Goal: Task Accomplishment & Management: Use online tool/utility

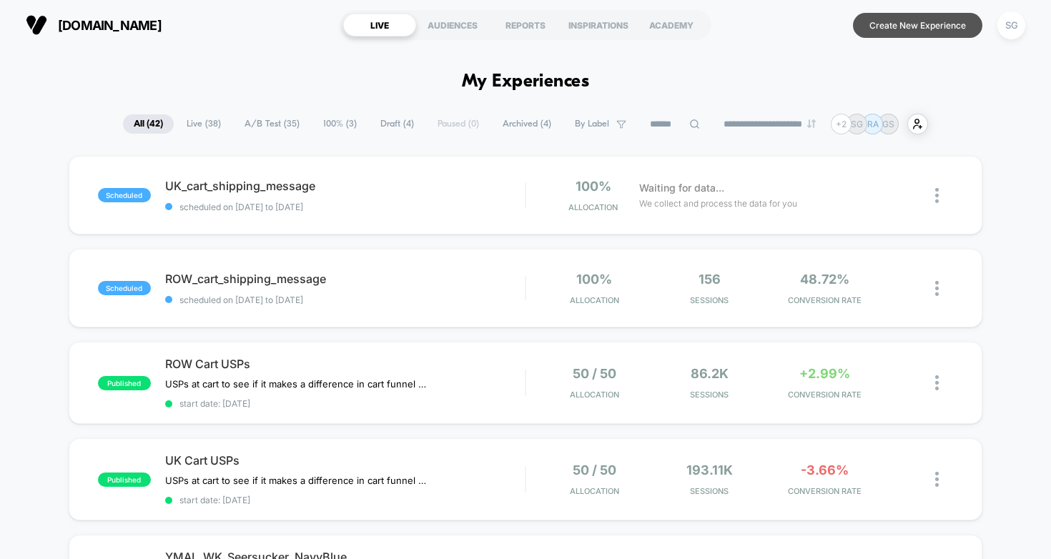
click at [933, 23] on button "Create New Experience" at bounding box center [917, 25] width 129 height 25
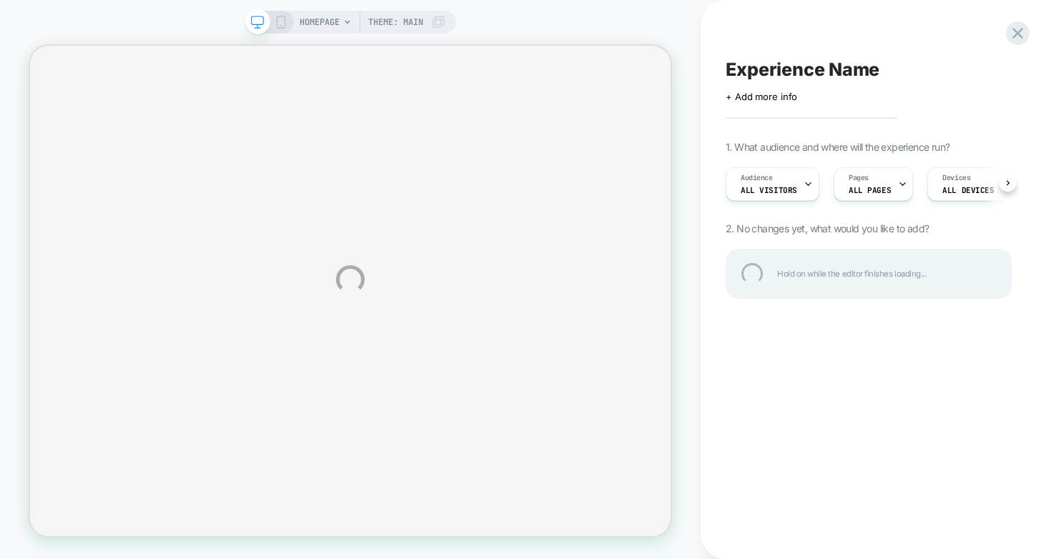
click at [345, 21] on div "HOMEPAGE Theme: MAIN Experience Name Click to edit experience details + Add mor…" at bounding box center [525, 279] width 1051 height 559
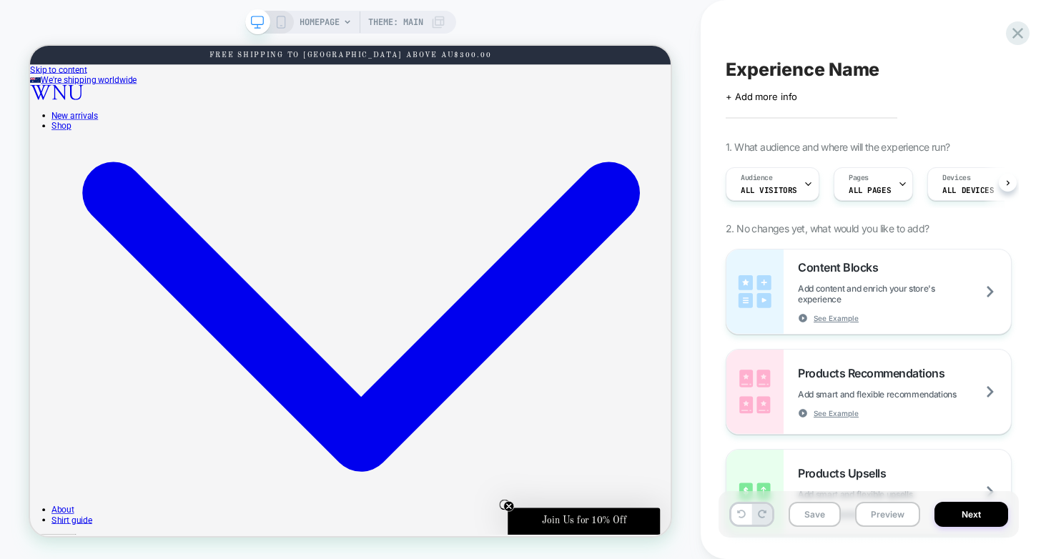
scroll to position [0, 1]
click at [348, 22] on icon at bounding box center [347, 22] width 9 height 9
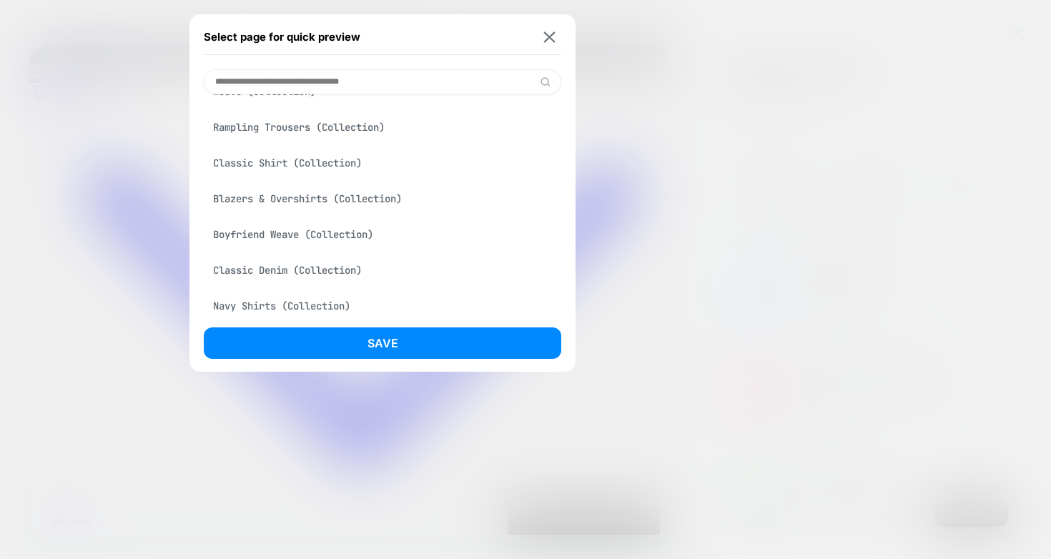
scroll to position [0, 0]
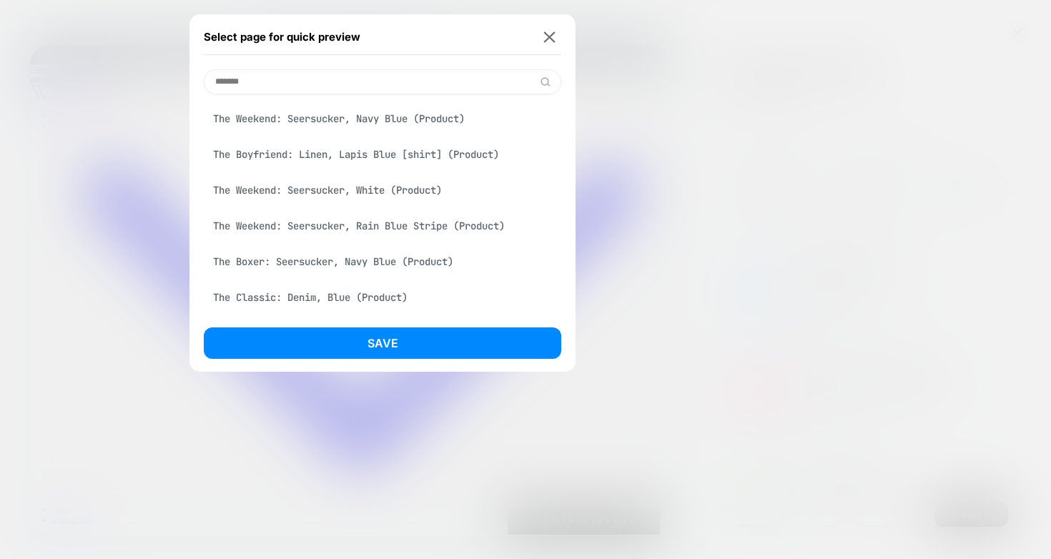
type input "*******"
click at [419, 113] on div "The Weekend: Seersucker, Navy Blue (Product)" at bounding box center [383, 118] width 358 height 27
click at [390, 300] on div "The Classic: Denim, Blue (Product)" at bounding box center [383, 297] width 358 height 27
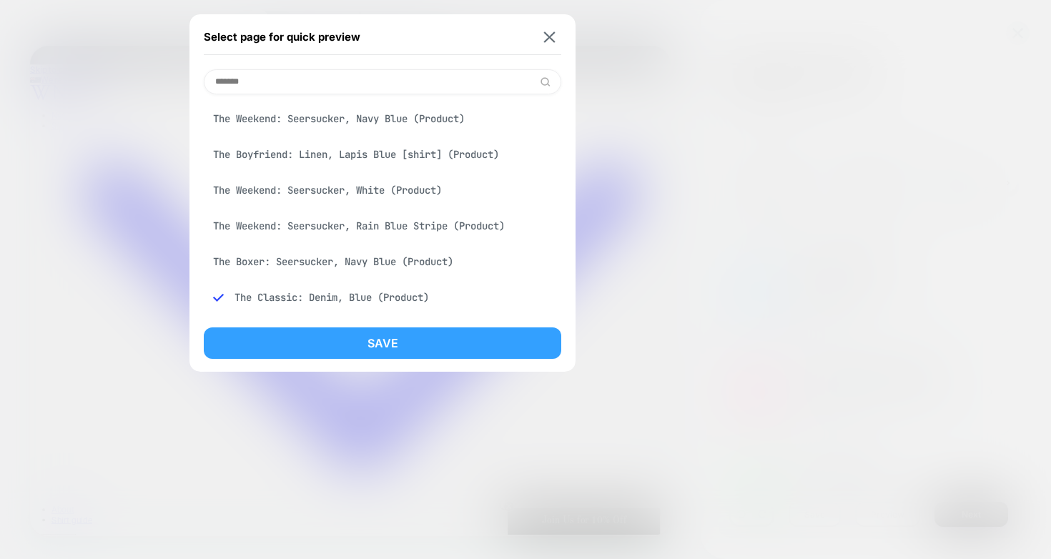
click at [393, 344] on button "Save" at bounding box center [383, 343] width 358 height 31
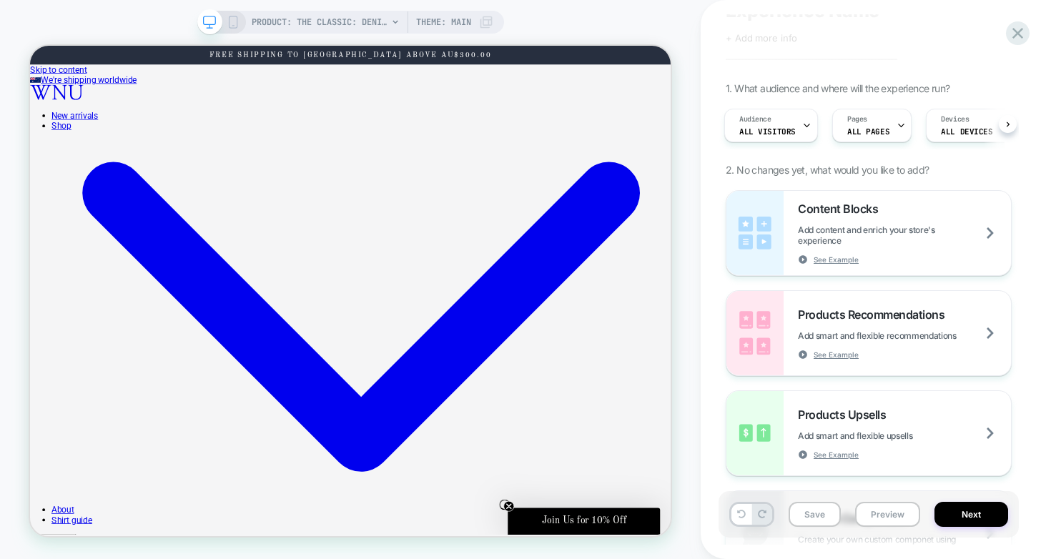
scroll to position [66, 0]
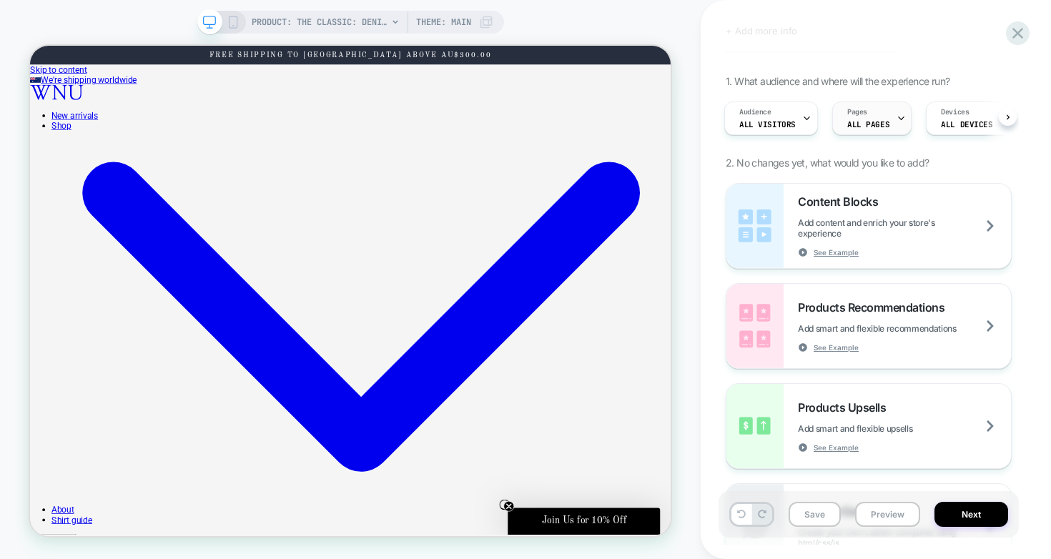
click at [887, 116] on div "Pages ALL PAGES" at bounding box center [868, 118] width 71 height 32
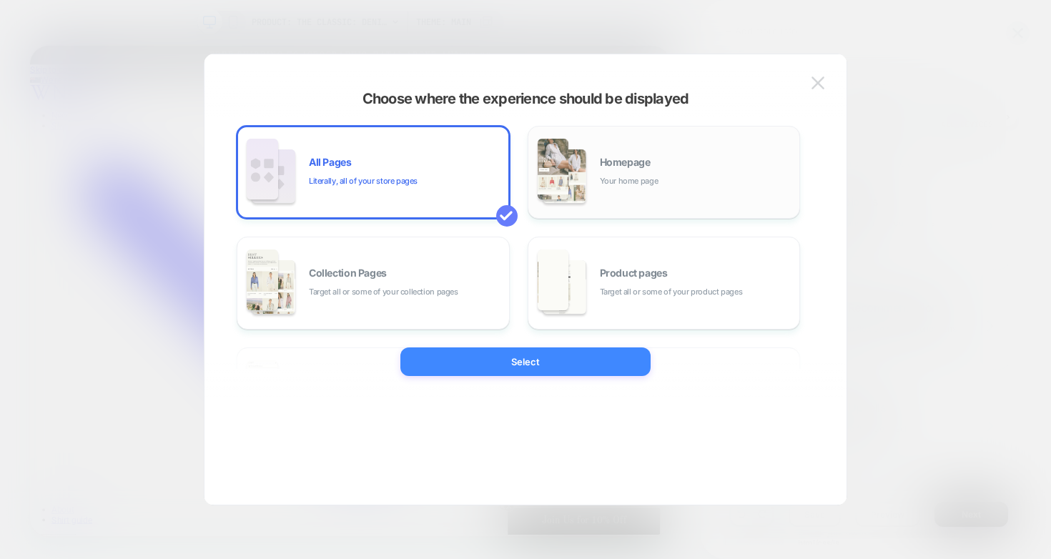
scroll to position [0, 0]
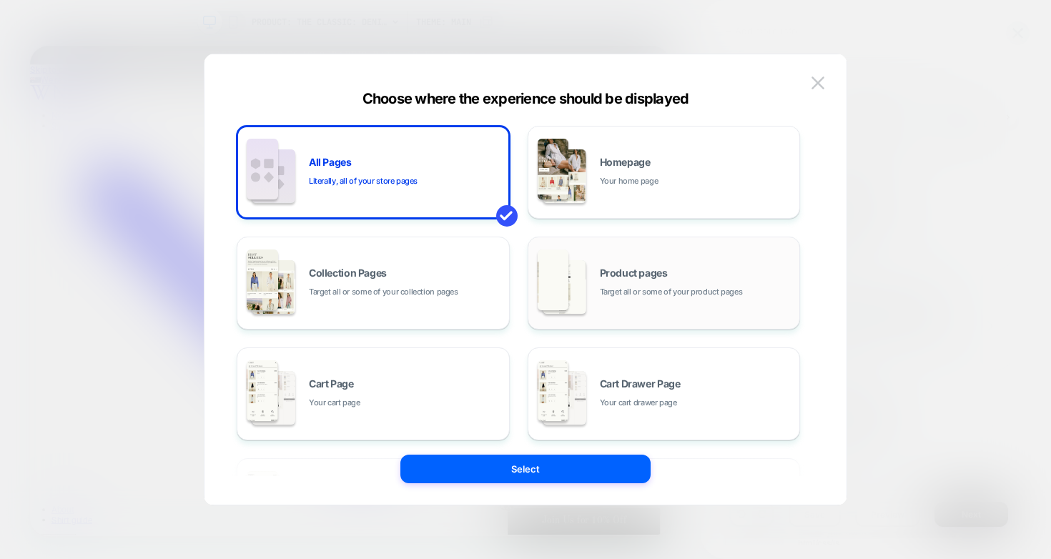
click at [587, 277] on div "Product pages Target all or some of your product pages" at bounding box center [664, 283] width 257 height 79
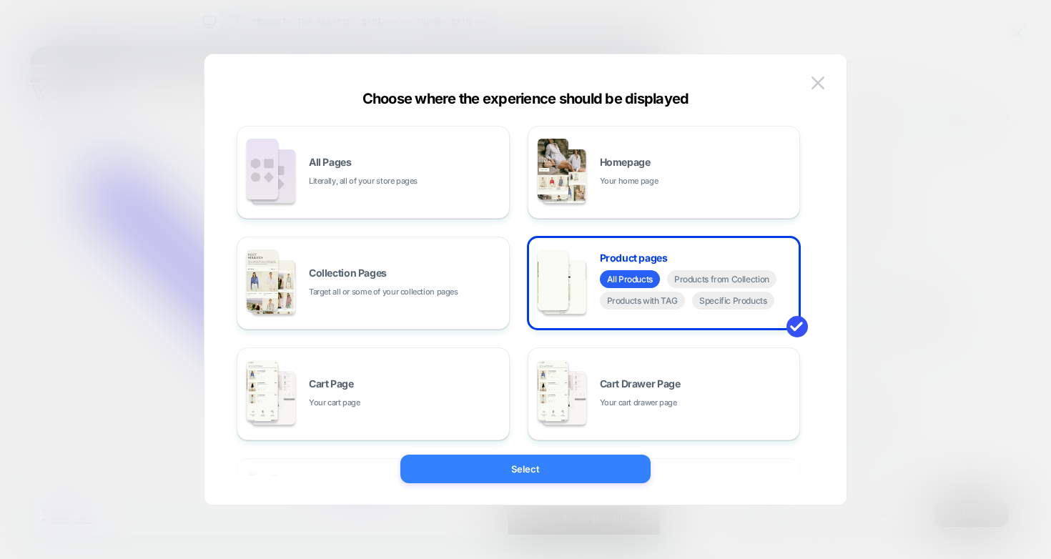
click at [544, 467] on button "Select" at bounding box center [525, 469] width 250 height 29
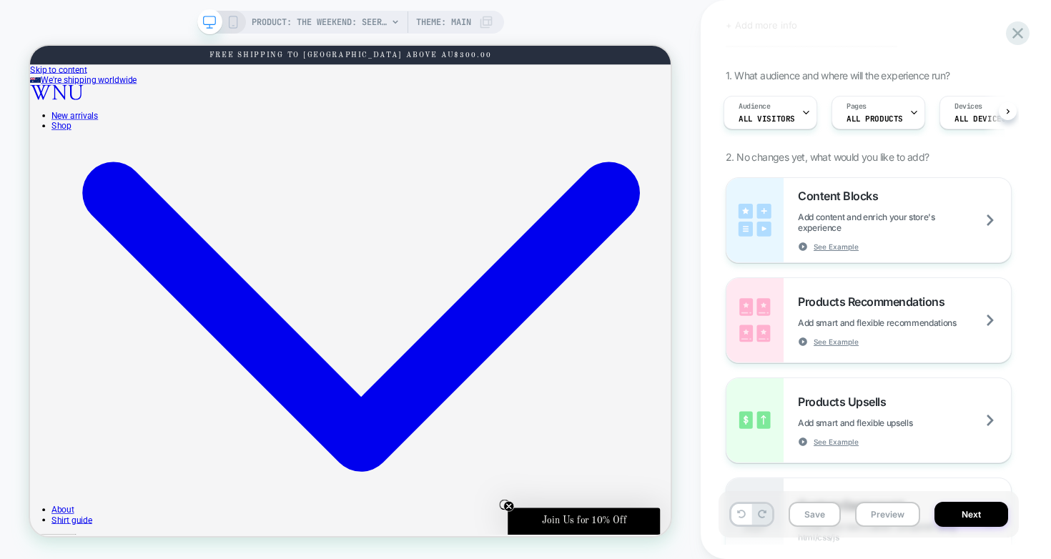
scroll to position [73, 0]
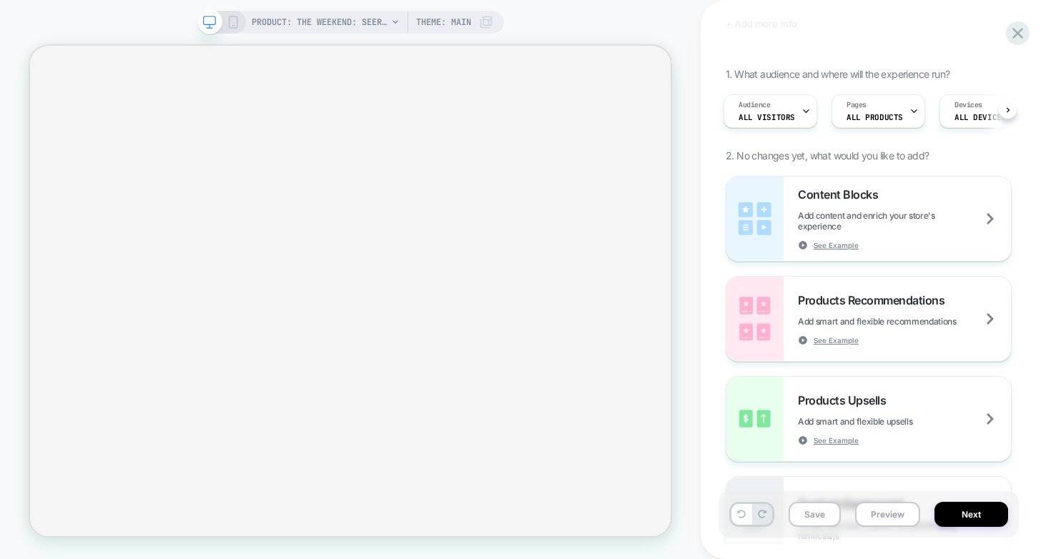
select select "**********"
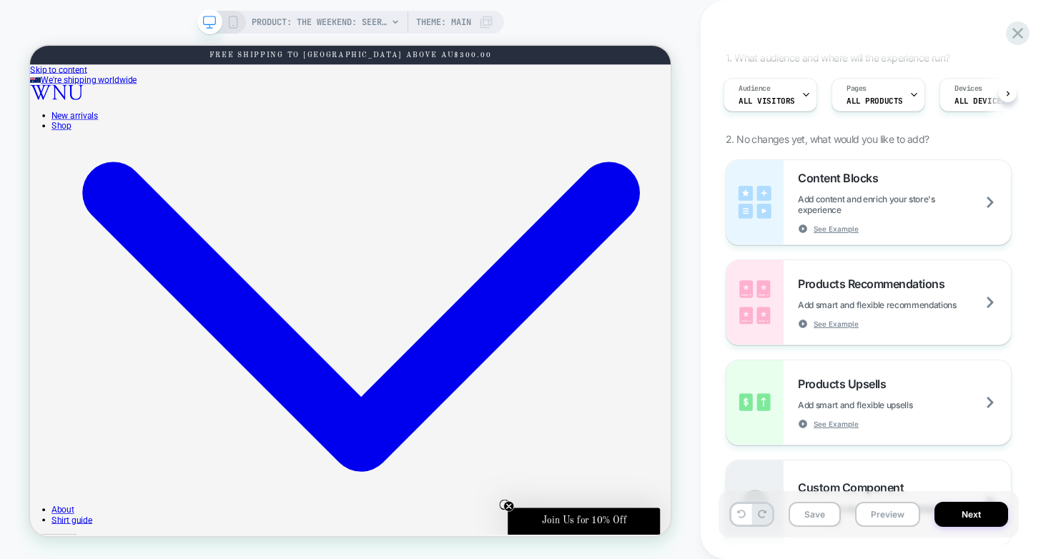
scroll to position [77, 0]
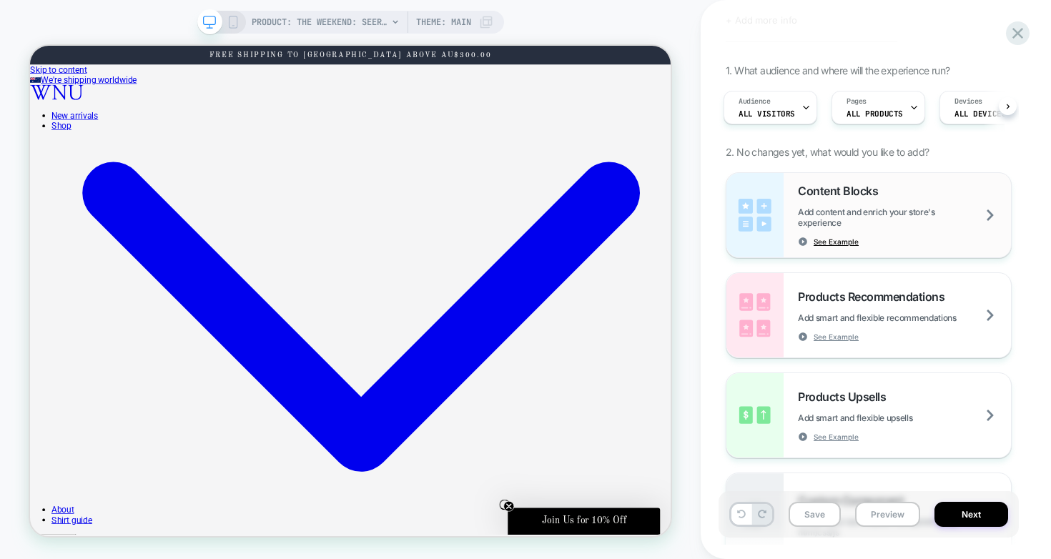
click at [840, 240] on span "See Example" at bounding box center [836, 242] width 45 height 10
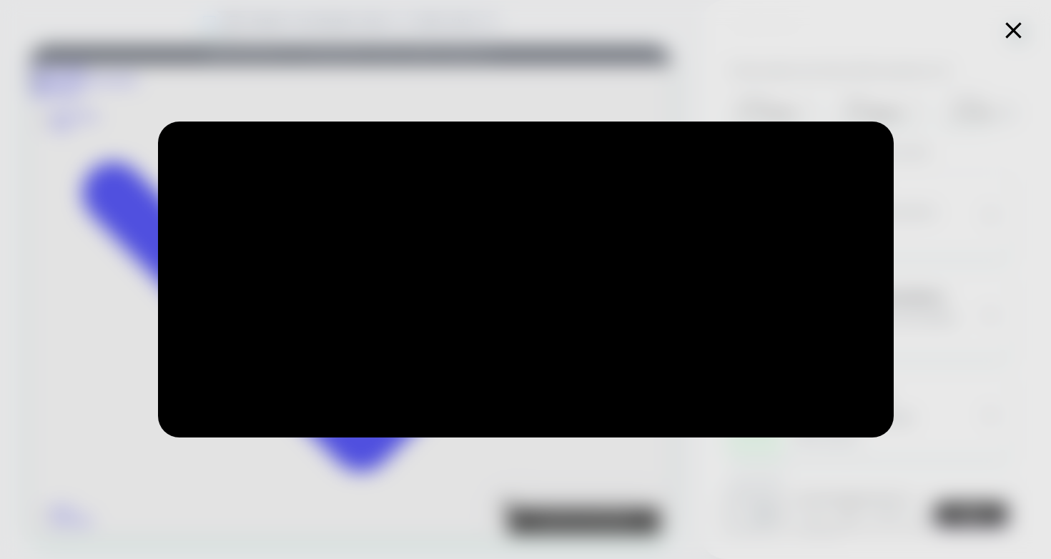
click at [1013, 31] on icon at bounding box center [1013, 30] width 16 height 16
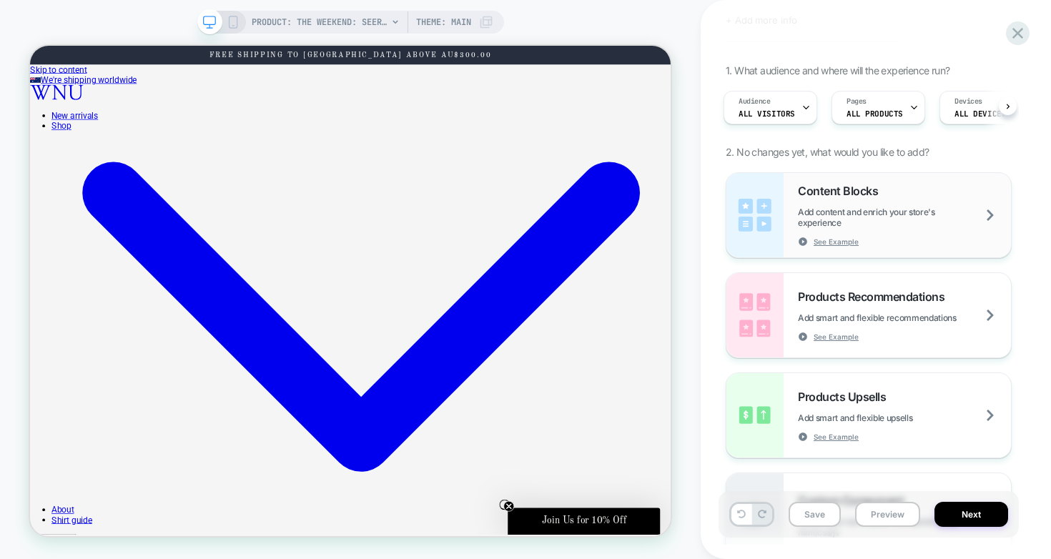
click at [854, 207] on span "Add content and enrich your store's experience" at bounding box center [904, 217] width 213 height 21
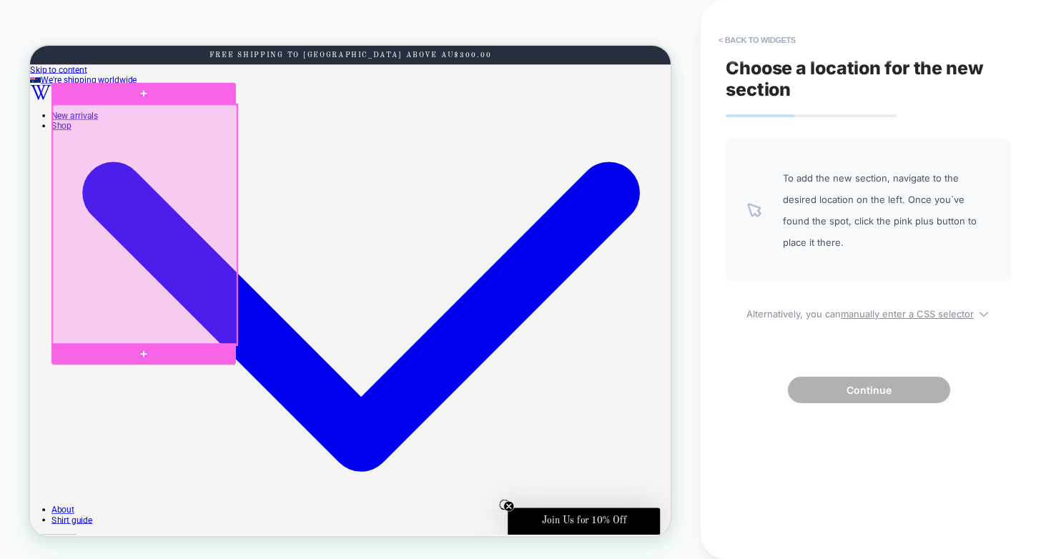
click at [240, 428] on div at bounding box center [183, 284] width 246 height 320
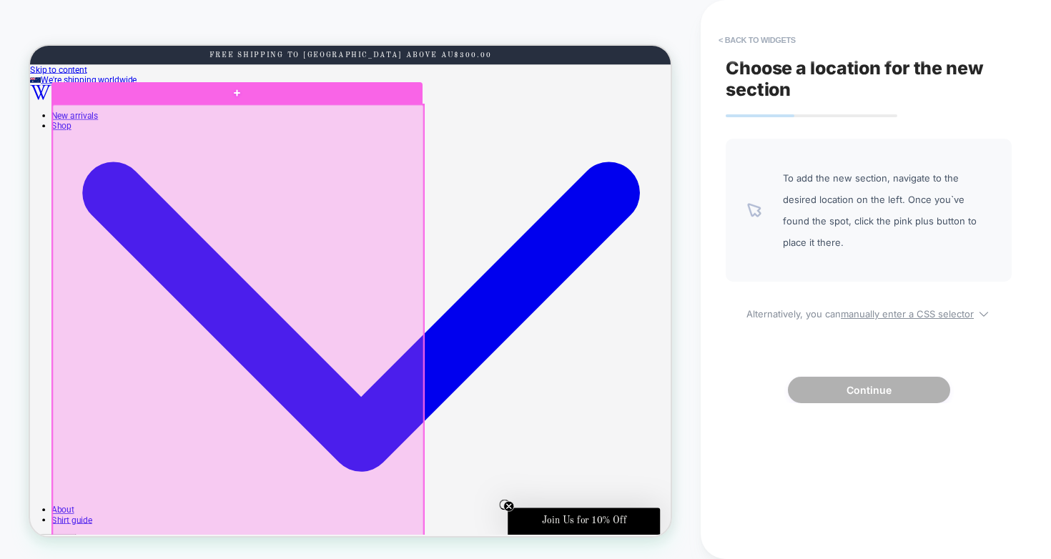
click at [246, 430] on div at bounding box center [307, 445] width 495 height 642
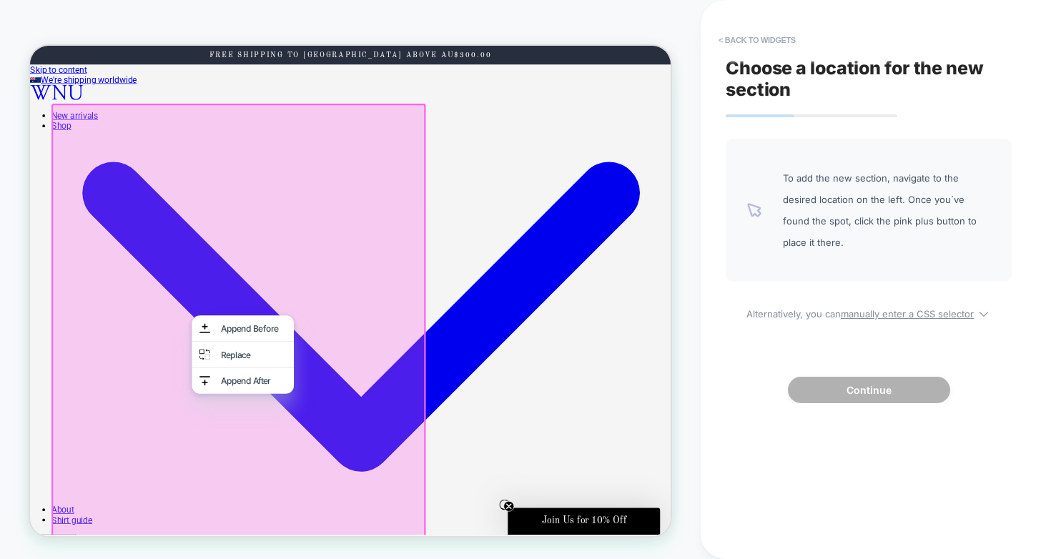
click at [207, 326] on div at bounding box center [306, 444] width 495 height 642
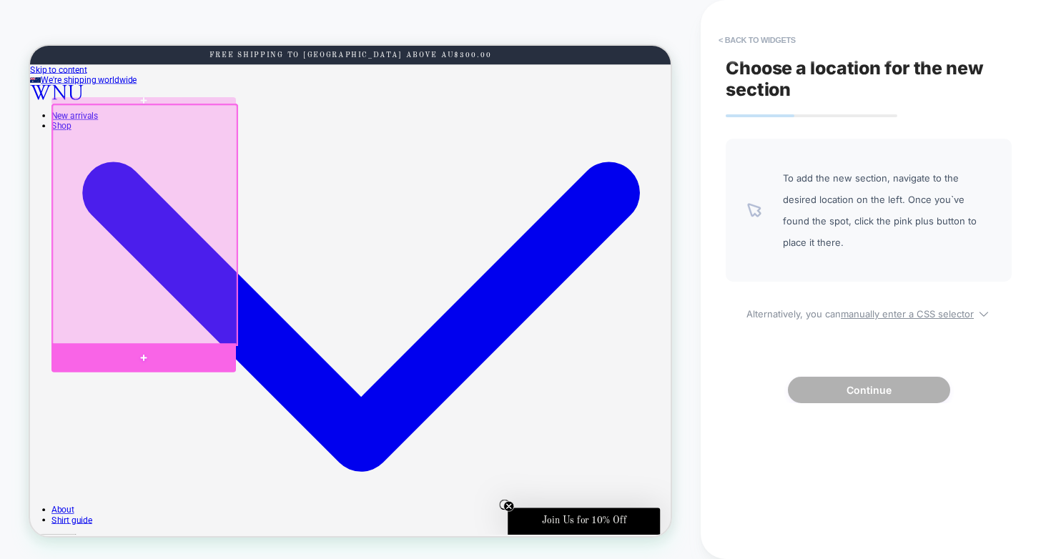
click at [189, 453] on div at bounding box center [182, 462] width 246 height 39
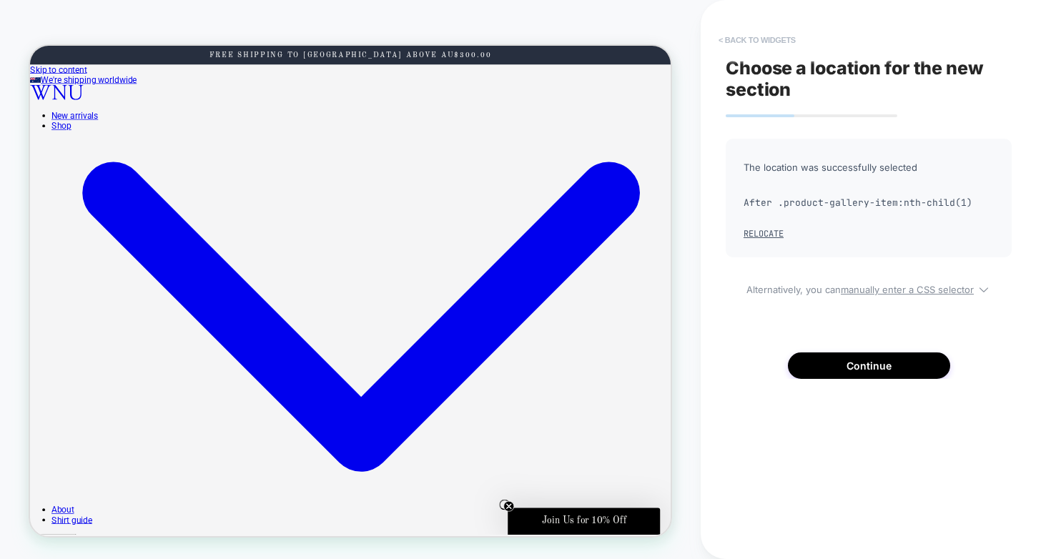
click at [756, 44] on button "< Back to widgets" at bounding box center [758, 40] width 92 height 23
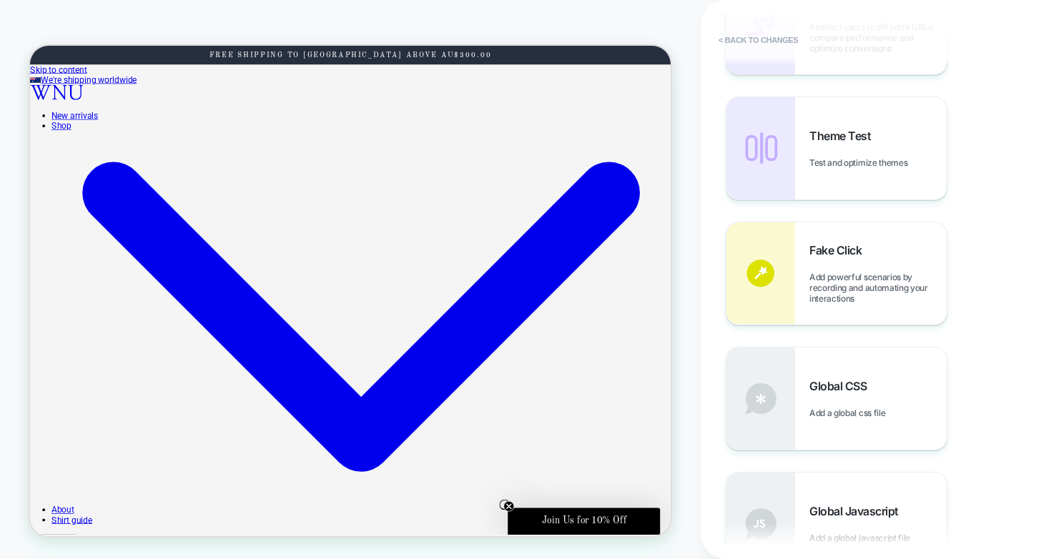
scroll to position [679, 0]
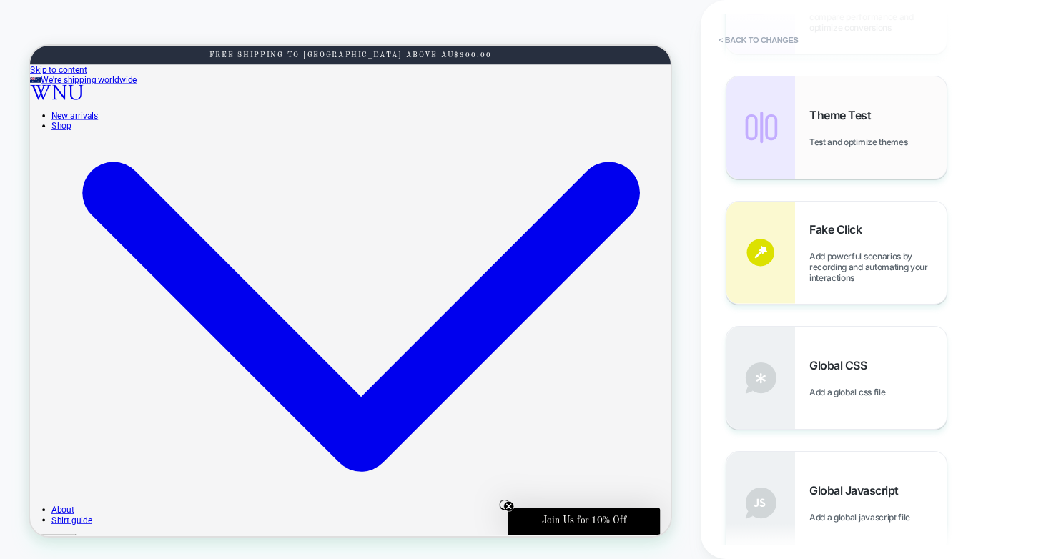
click at [808, 132] on div "Theme Test Test and optimize themes" at bounding box center [837, 128] width 220 height 102
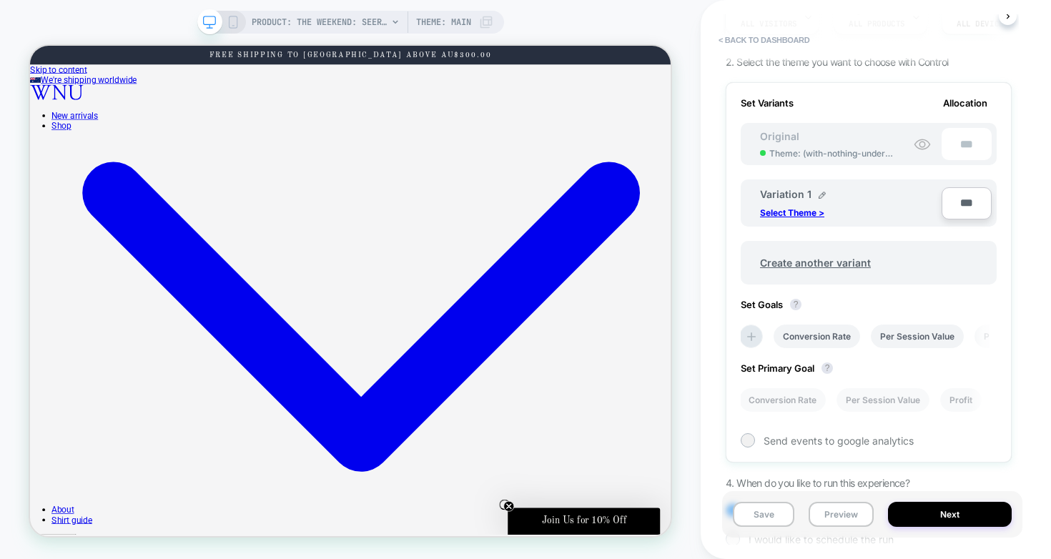
scroll to position [162, 0]
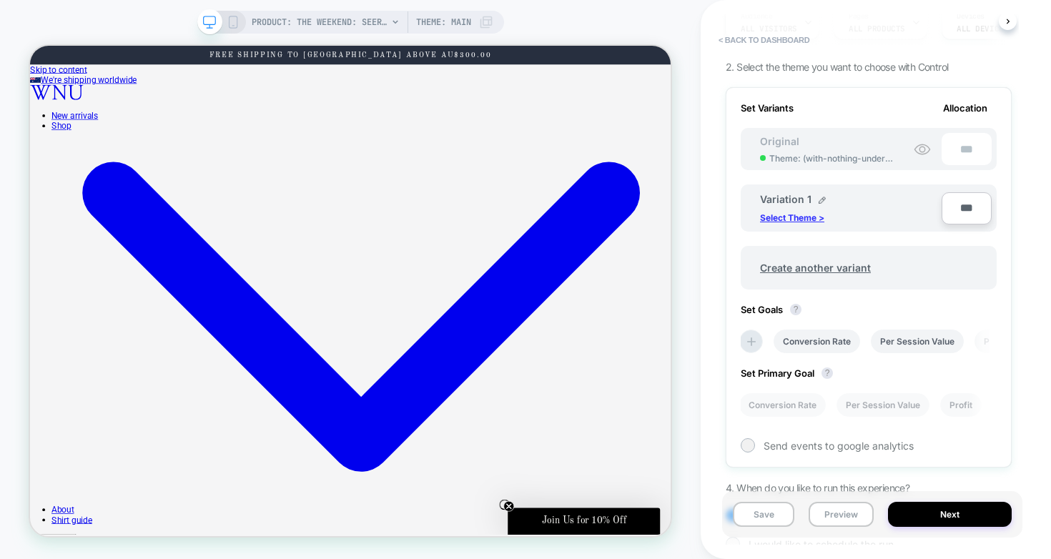
click at [800, 215] on p "Select Theme >" at bounding box center [792, 217] width 64 height 11
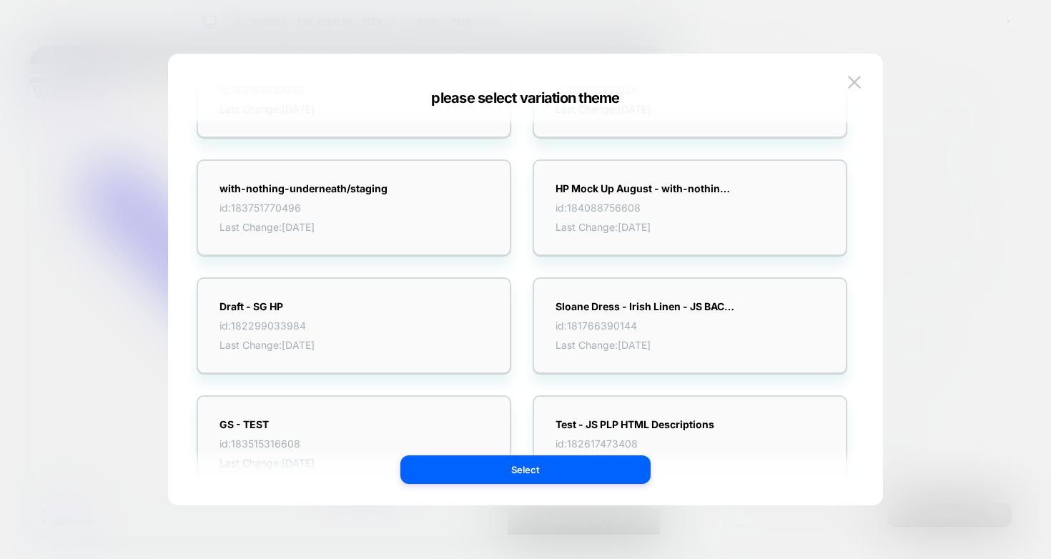
scroll to position [0, 0]
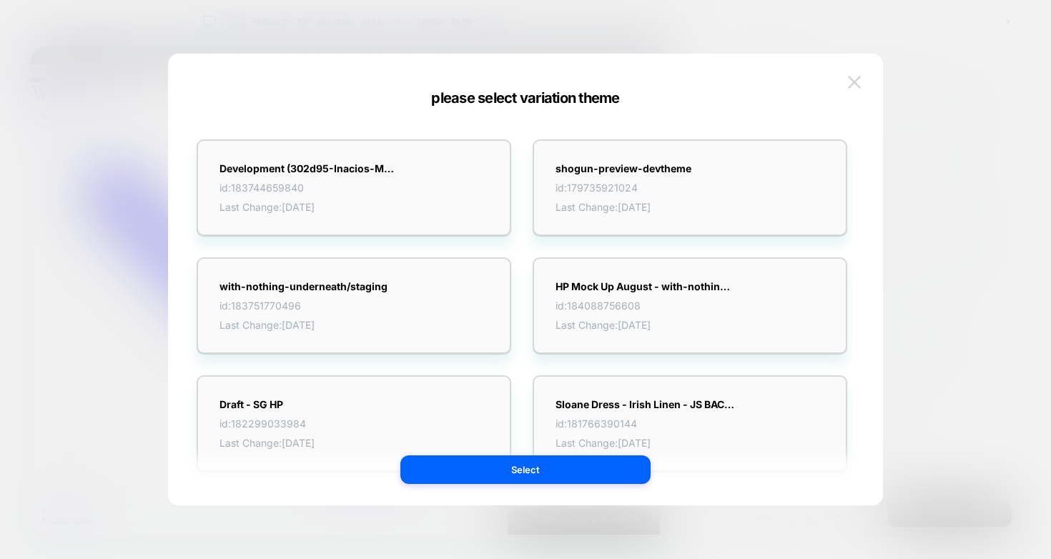
click at [853, 80] on img at bounding box center [854, 82] width 13 height 12
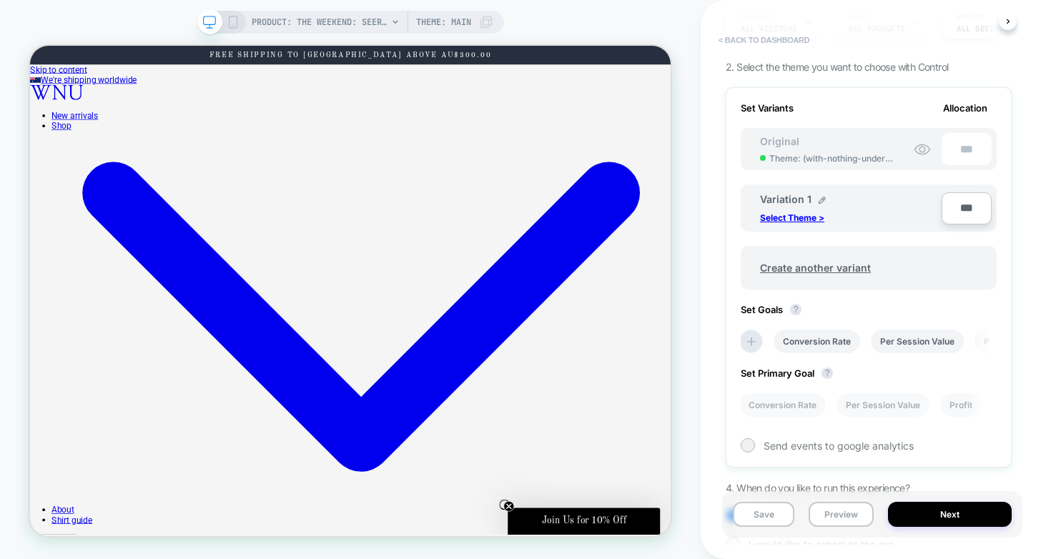
click at [759, 39] on button "< back to dashboard" at bounding box center [764, 40] width 105 height 23
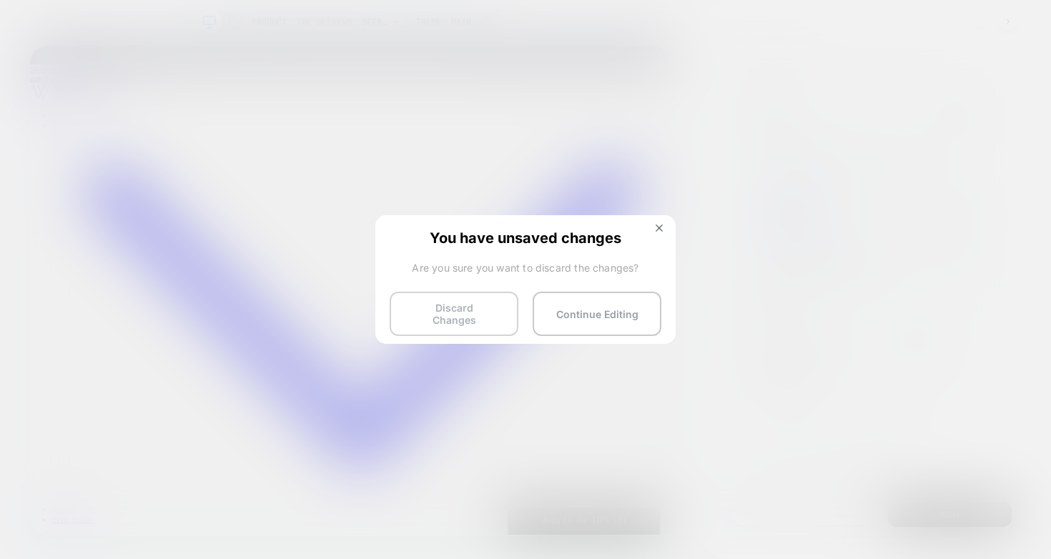
click at [498, 309] on button "Discard Changes" at bounding box center [454, 314] width 129 height 44
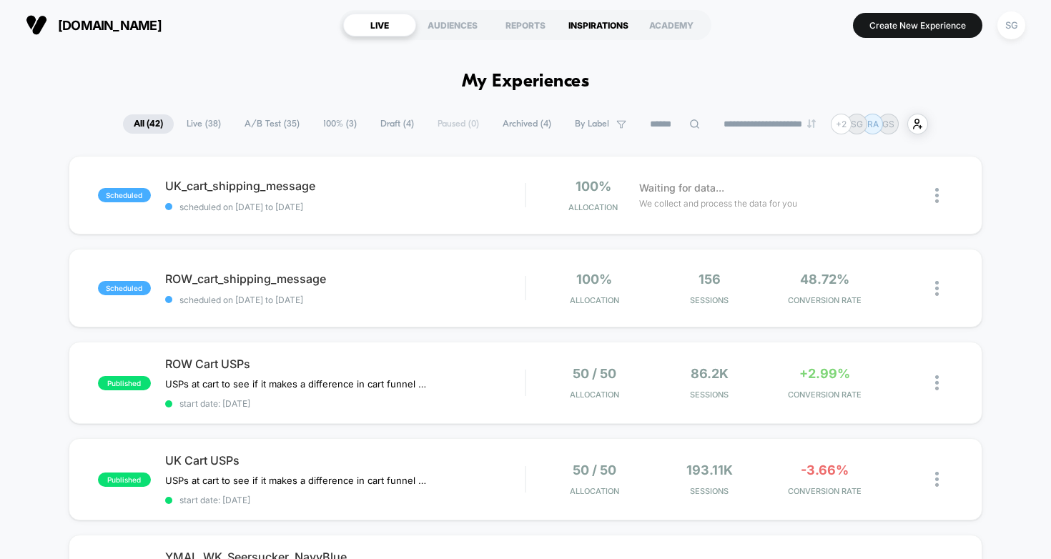
click at [604, 31] on div "INSPIRATIONS" at bounding box center [598, 25] width 73 height 23
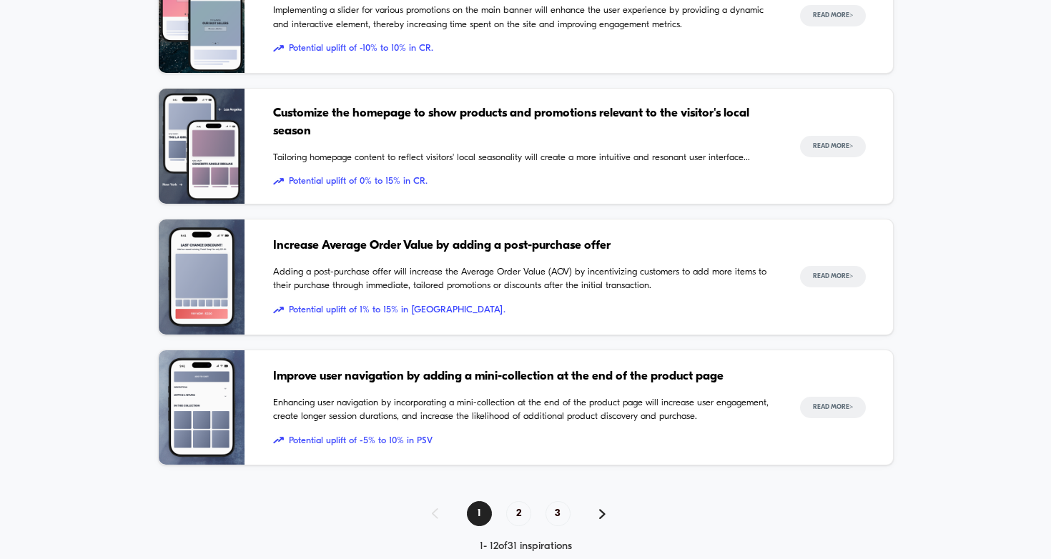
scroll to position [1381, 0]
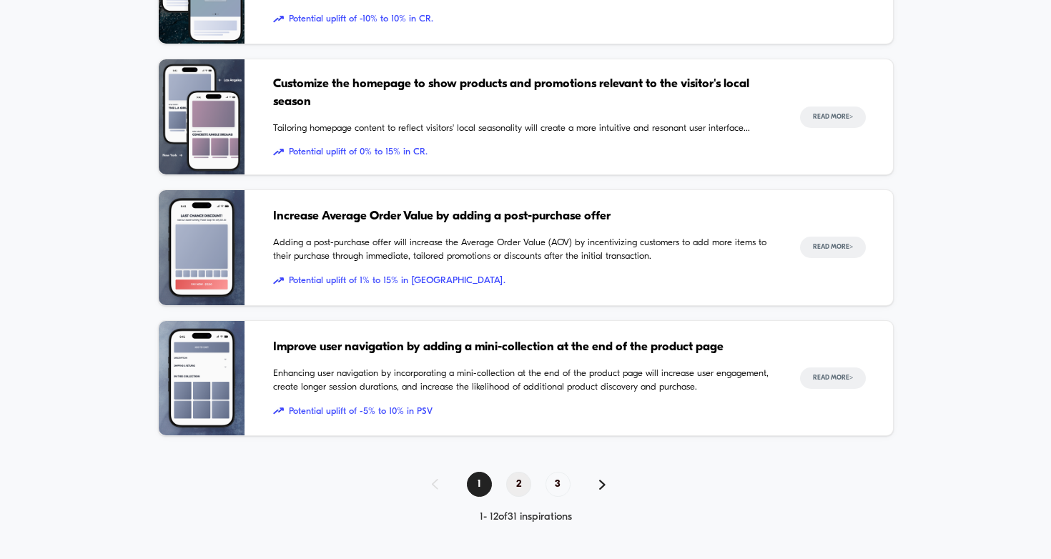
click at [517, 482] on span "2" at bounding box center [518, 484] width 25 height 25
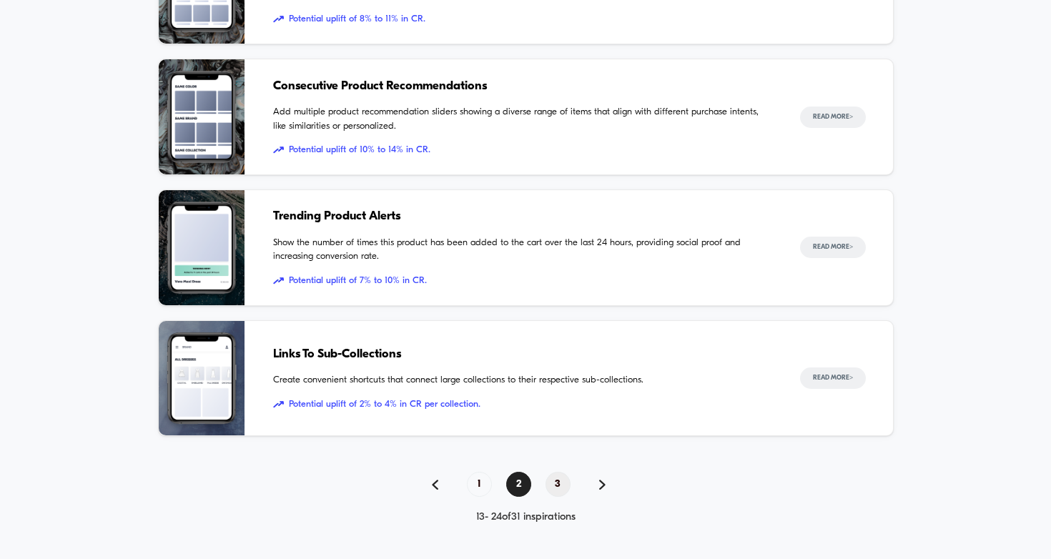
click at [558, 484] on span "3" at bounding box center [558, 484] width 25 height 25
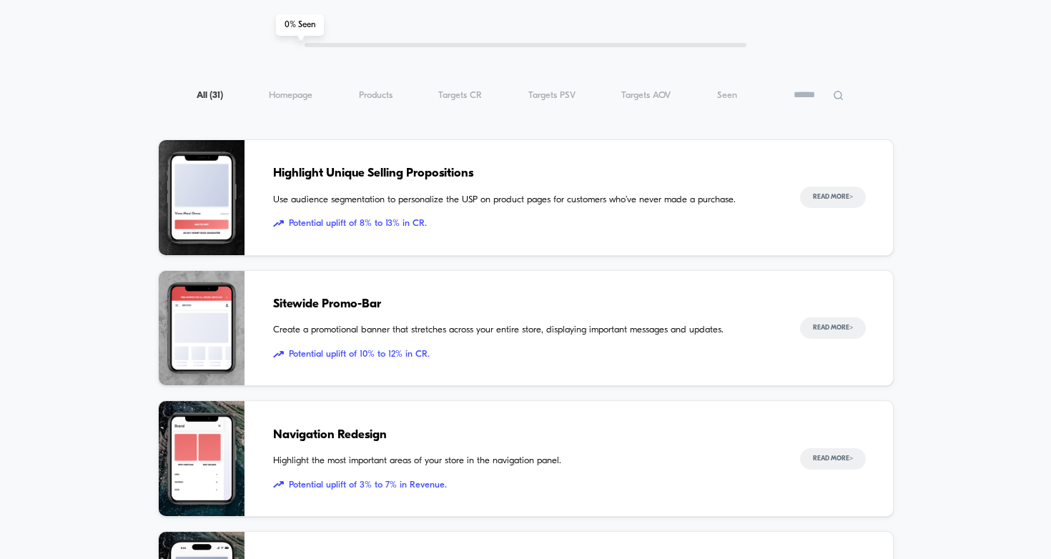
scroll to position [121, 0]
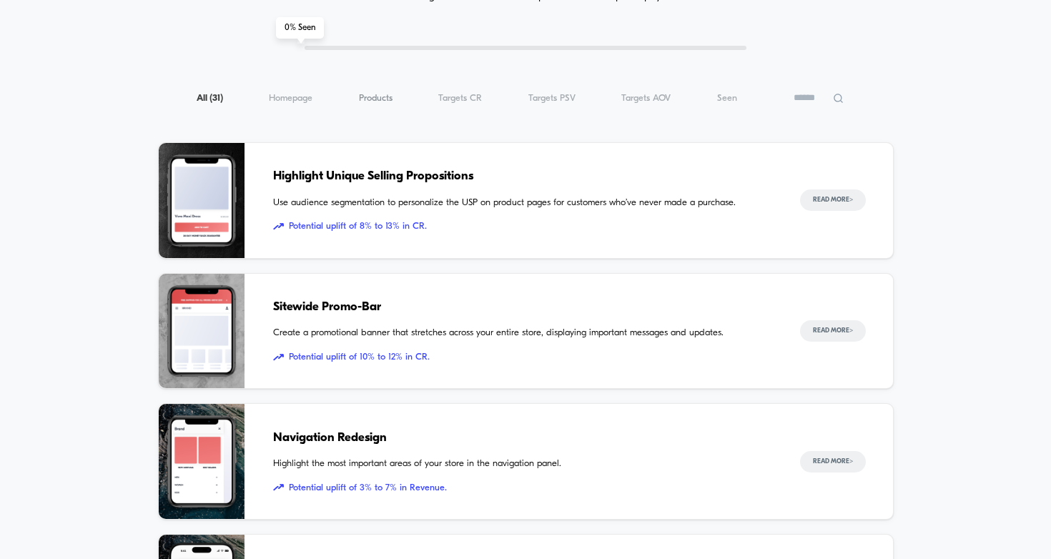
click at [368, 95] on span "Products ( 31 )" at bounding box center [376, 98] width 34 height 11
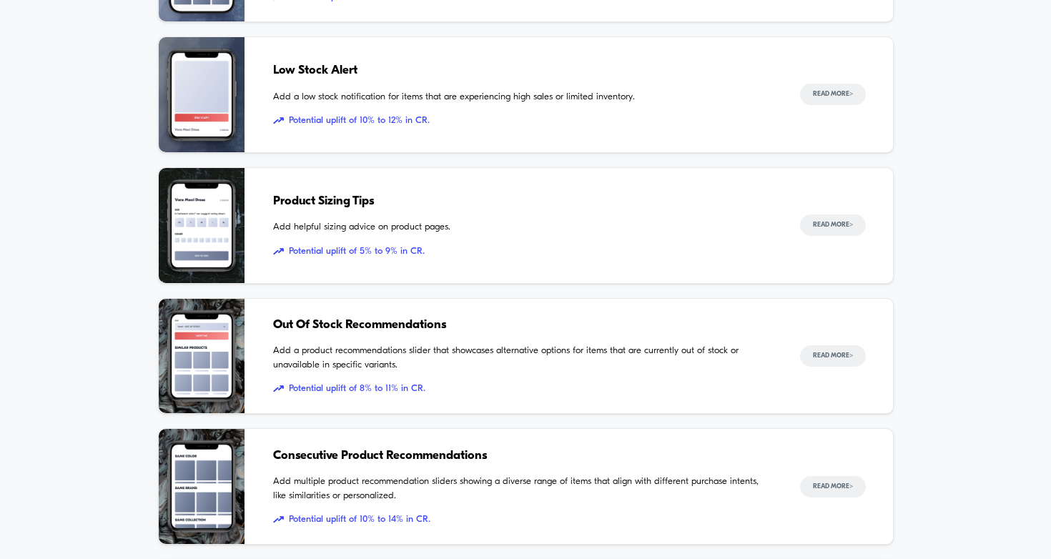
scroll to position [621, 0]
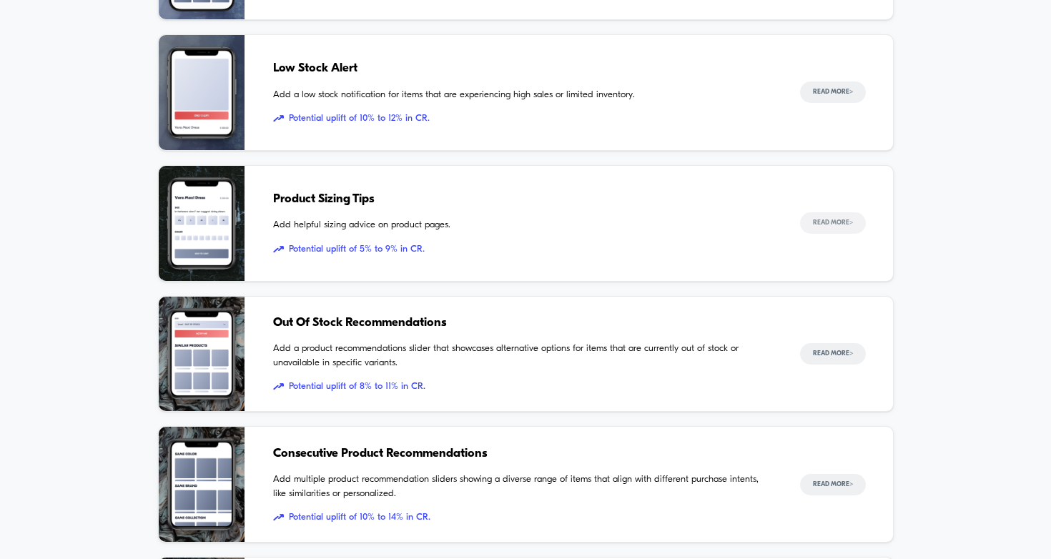
click at [802, 223] on button "Read More >" at bounding box center [833, 222] width 66 height 21
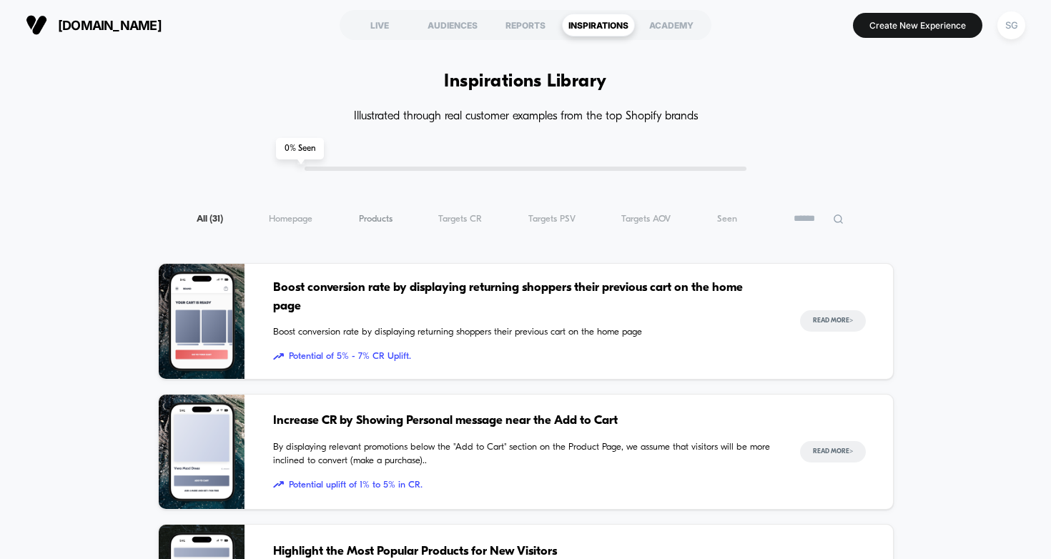
click at [378, 216] on span "Products ( 31 )" at bounding box center [376, 219] width 34 height 11
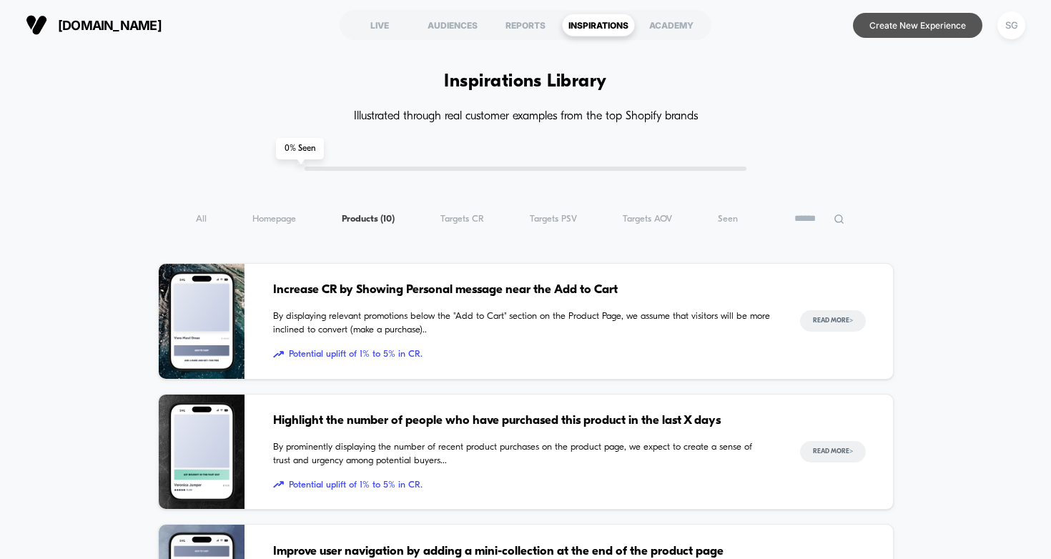
click at [910, 28] on button "Create New Experience" at bounding box center [917, 25] width 129 height 25
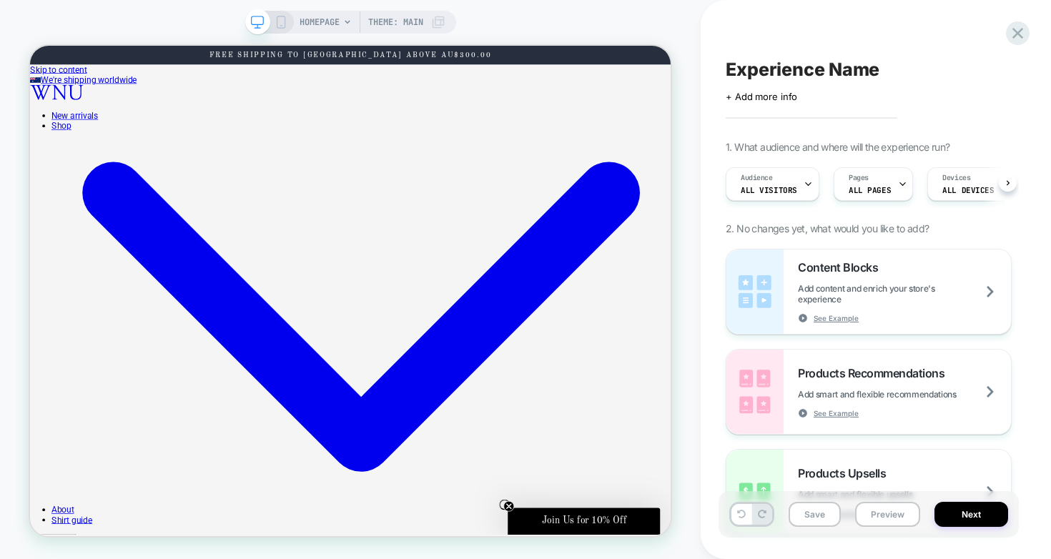
scroll to position [0, 1]
click at [882, 179] on div "Pages ALL PAGES" at bounding box center [869, 184] width 71 height 32
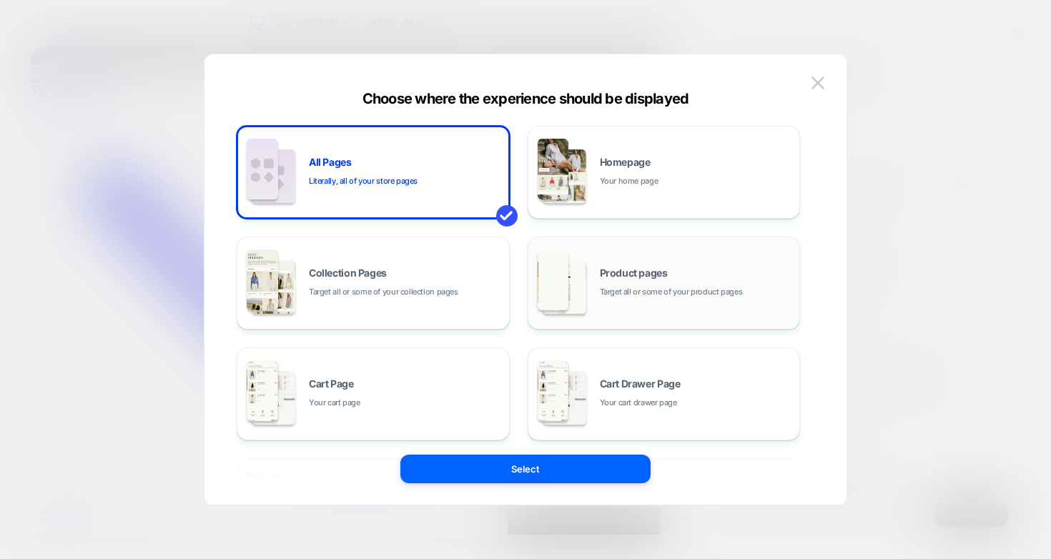
click at [597, 260] on div "Product pages Target all or some of your product pages" at bounding box center [664, 283] width 257 height 79
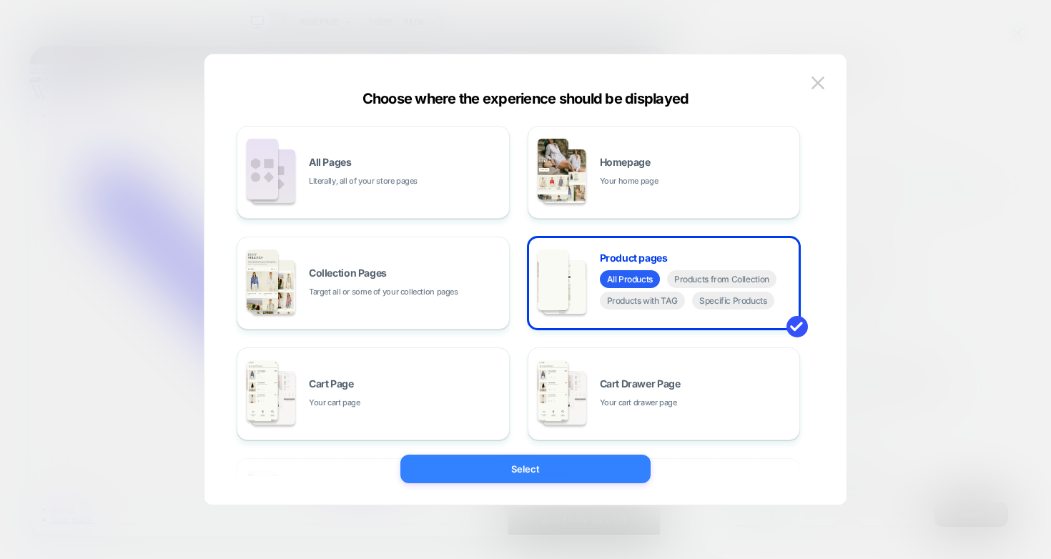
click at [493, 468] on button "Select" at bounding box center [525, 469] width 250 height 29
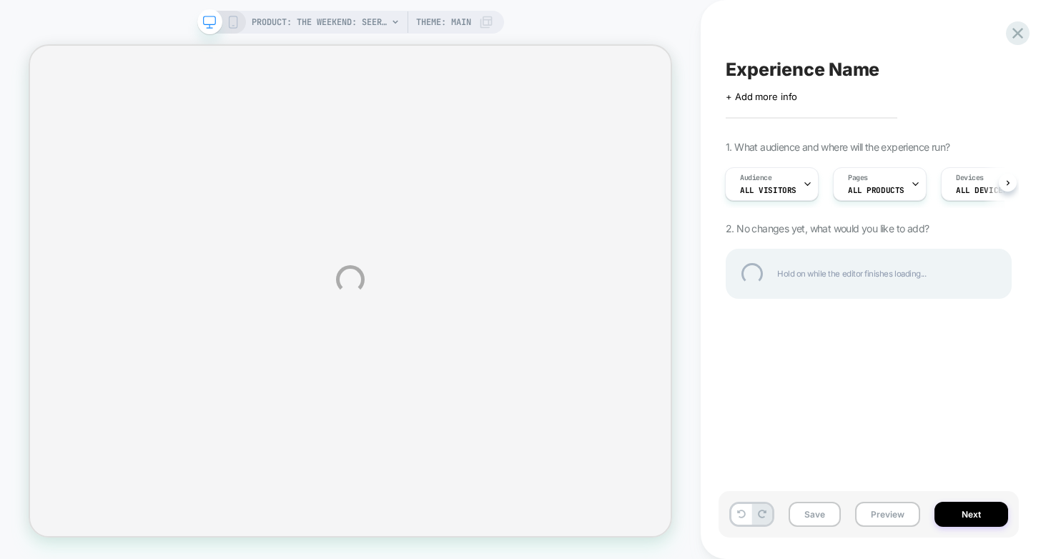
select select "**********"
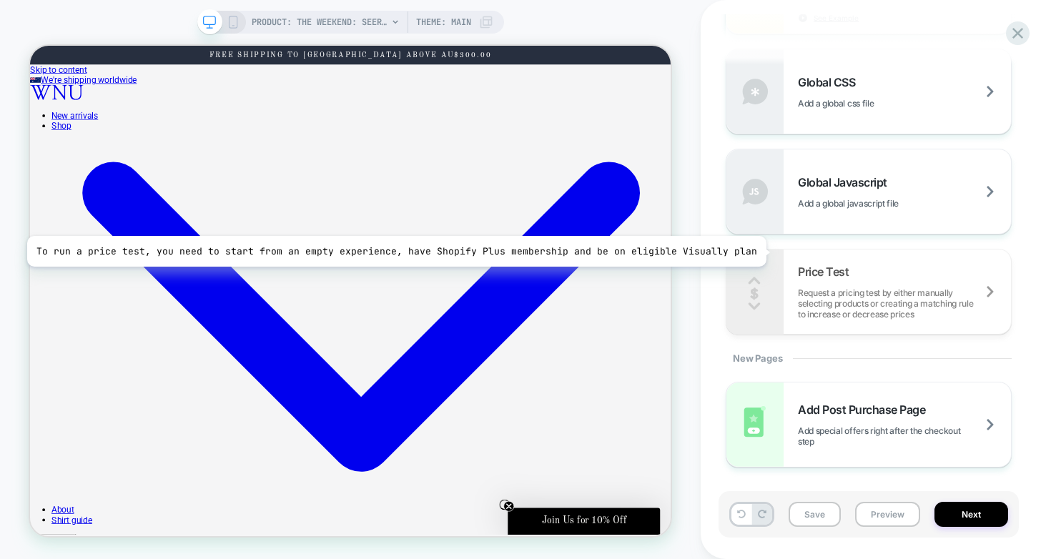
scroll to position [934, 0]
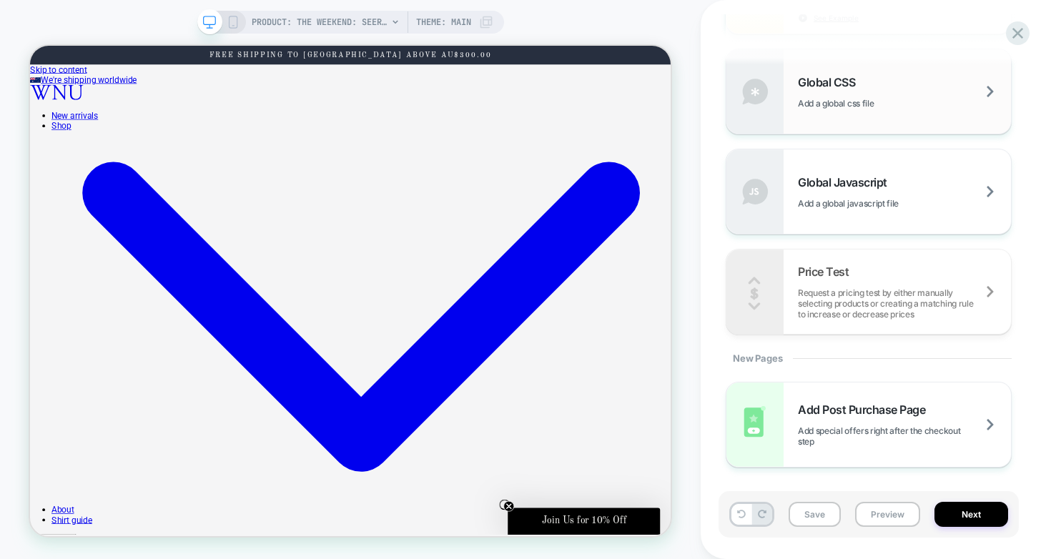
click at [820, 106] on span "Add a global css file" at bounding box center [854, 103] width 112 height 11
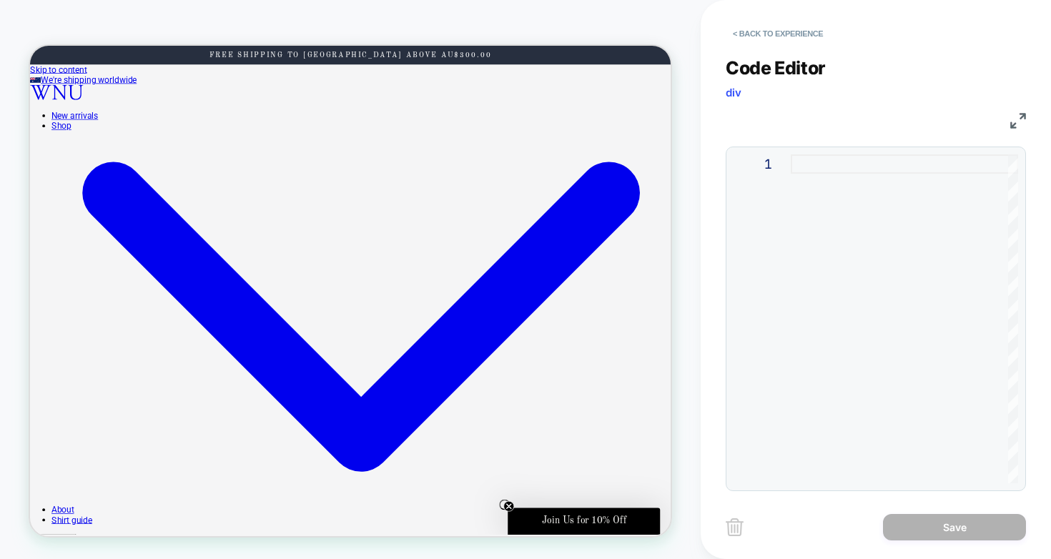
click at [794, 163] on div at bounding box center [904, 318] width 227 height 329
